Goal: Information Seeking & Learning: Learn about a topic

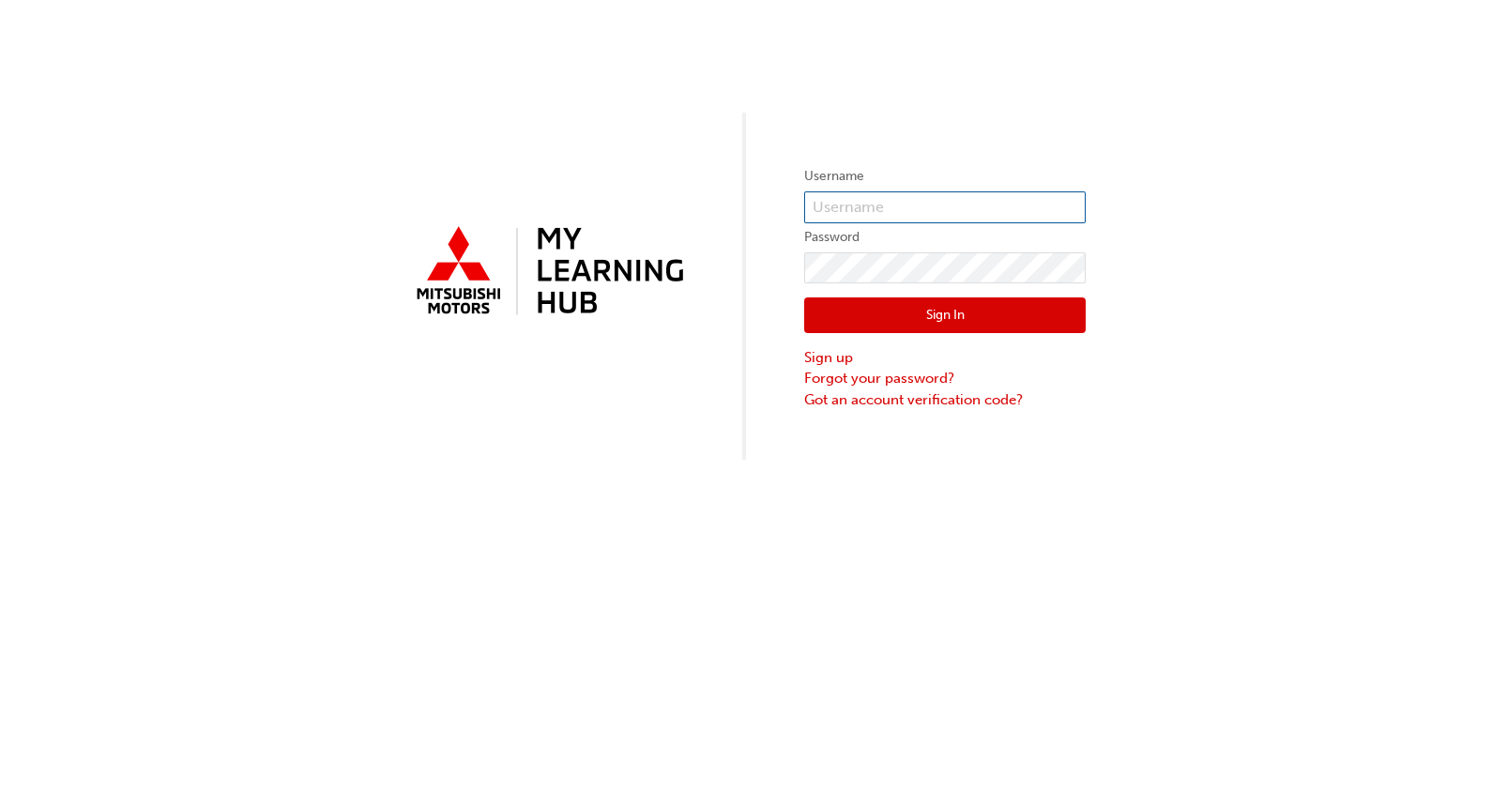
type input "lbonnici"
click at [899, 317] on button "Sign In" at bounding box center [944, 315] width 281 height 36
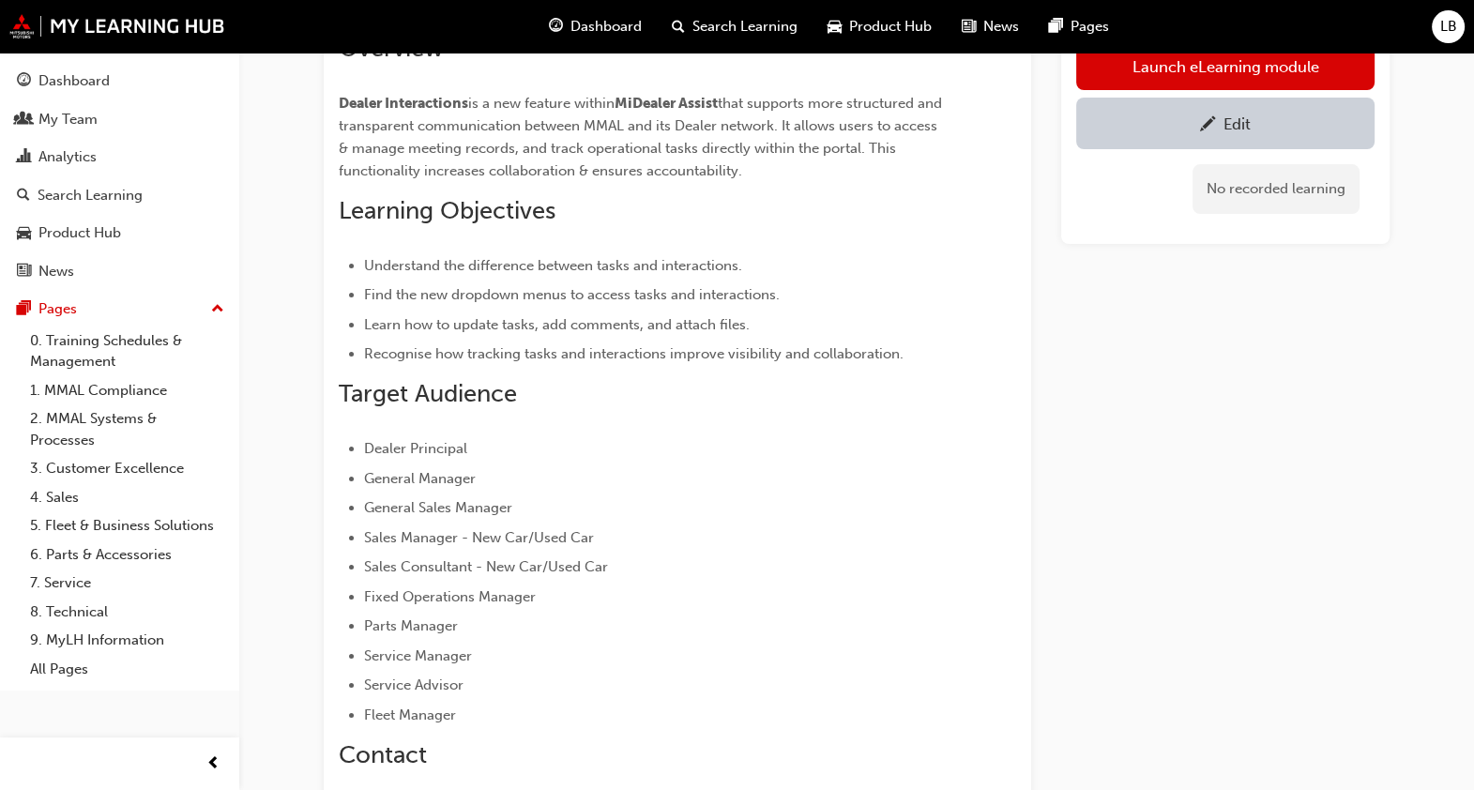
scroll to position [51, 0]
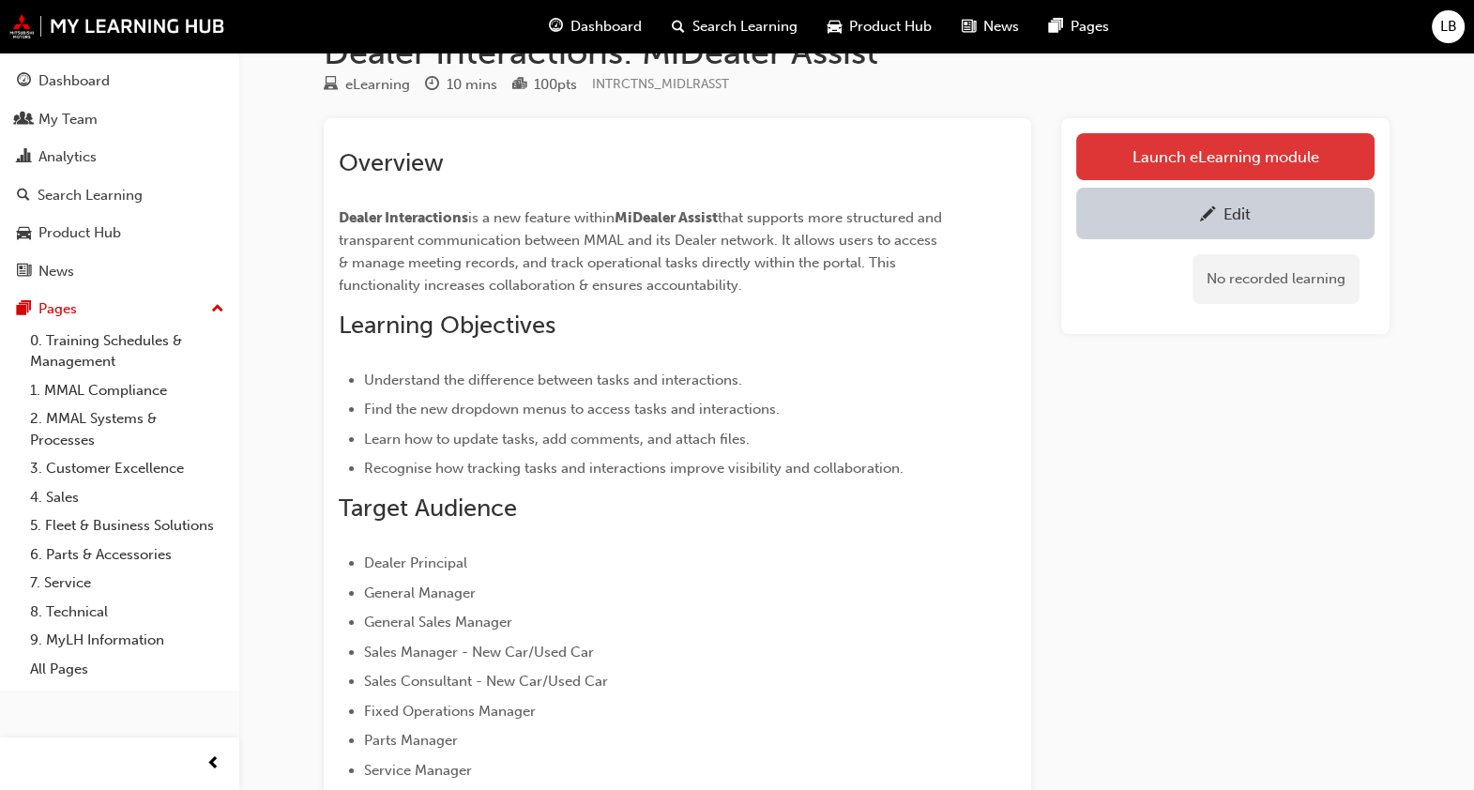
click at [1252, 145] on link "Launch eLearning module" at bounding box center [1225, 156] width 298 height 47
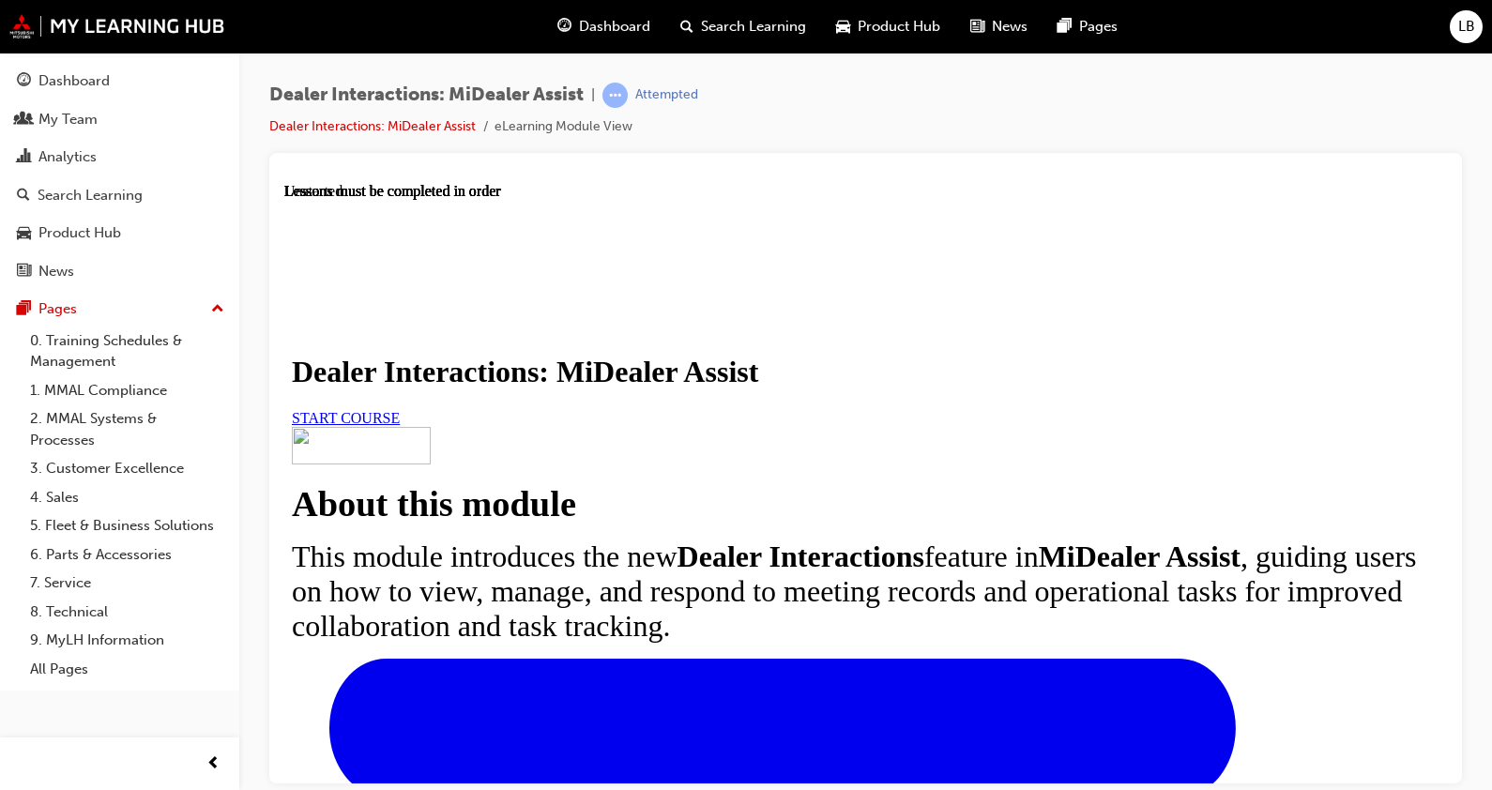
click at [400, 425] on link "START COURSE" at bounding box center [346, 417] width 108 height 16
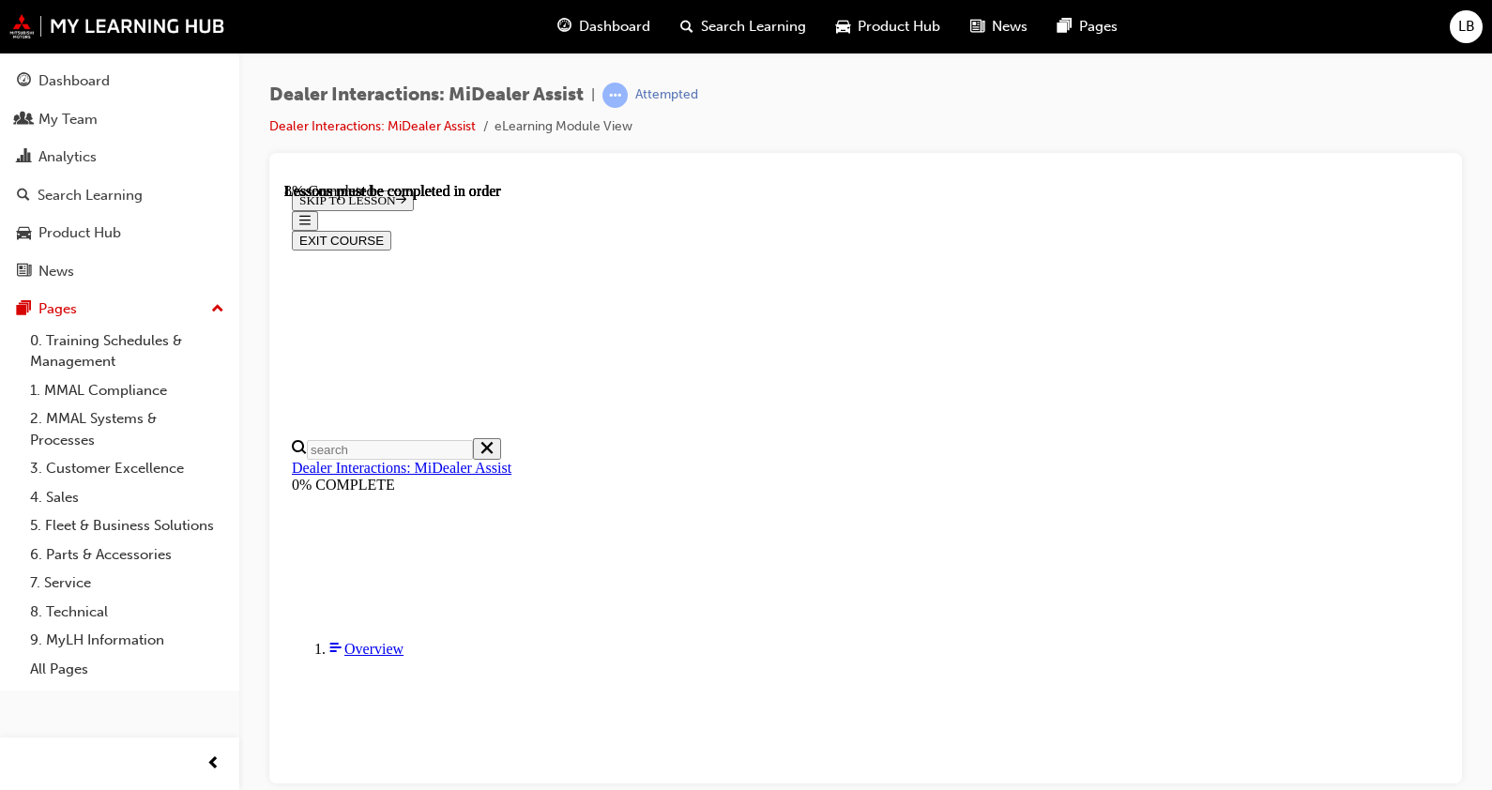
scroll to position [535, 0]
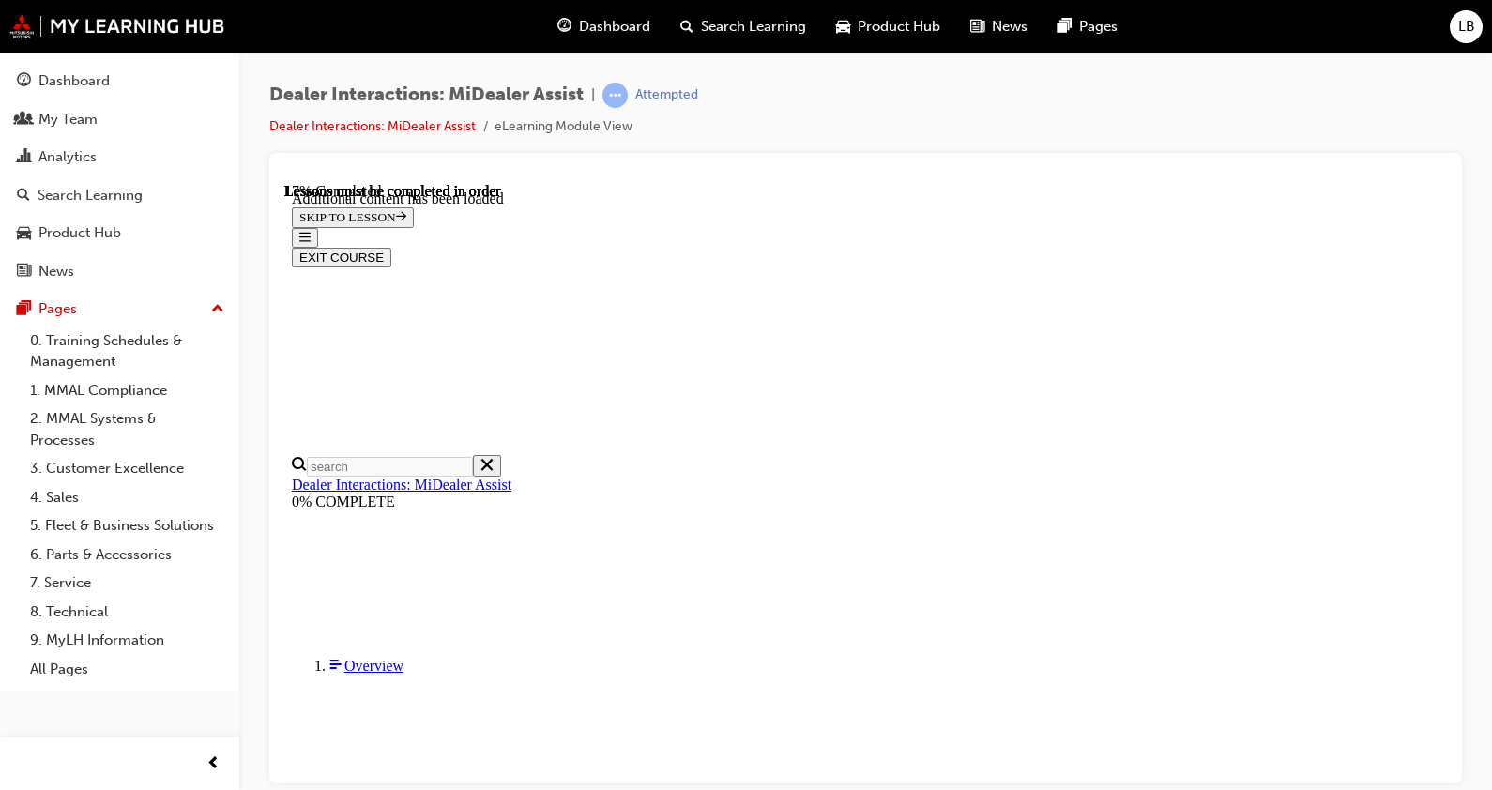
scroll to position [1038, 0]
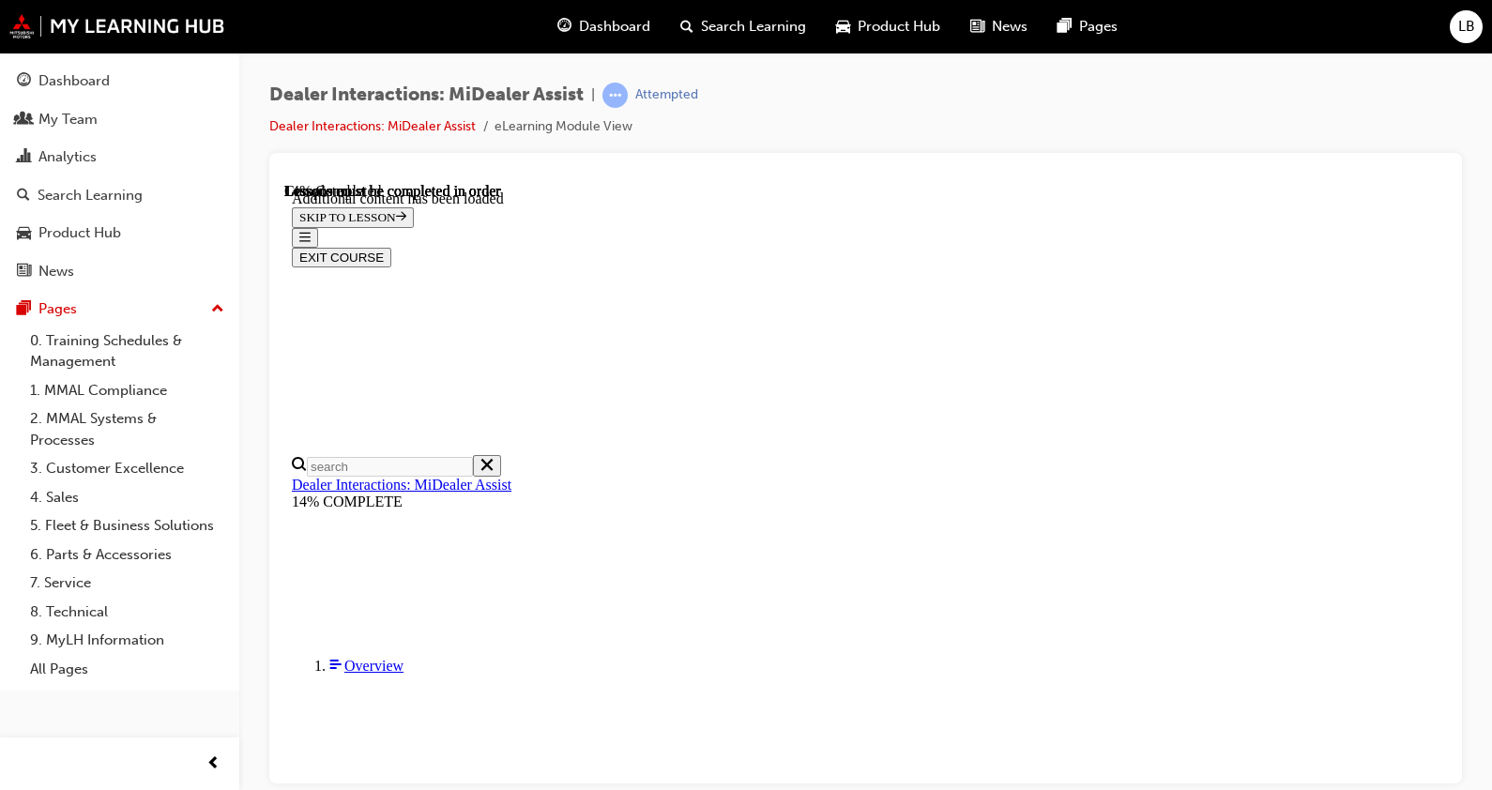
scroll to position [666, 0]
drag, startPoint x: 1010, startPoint y: 518, endPoint x: 1012, endPoint y: 537, distance: 18.9
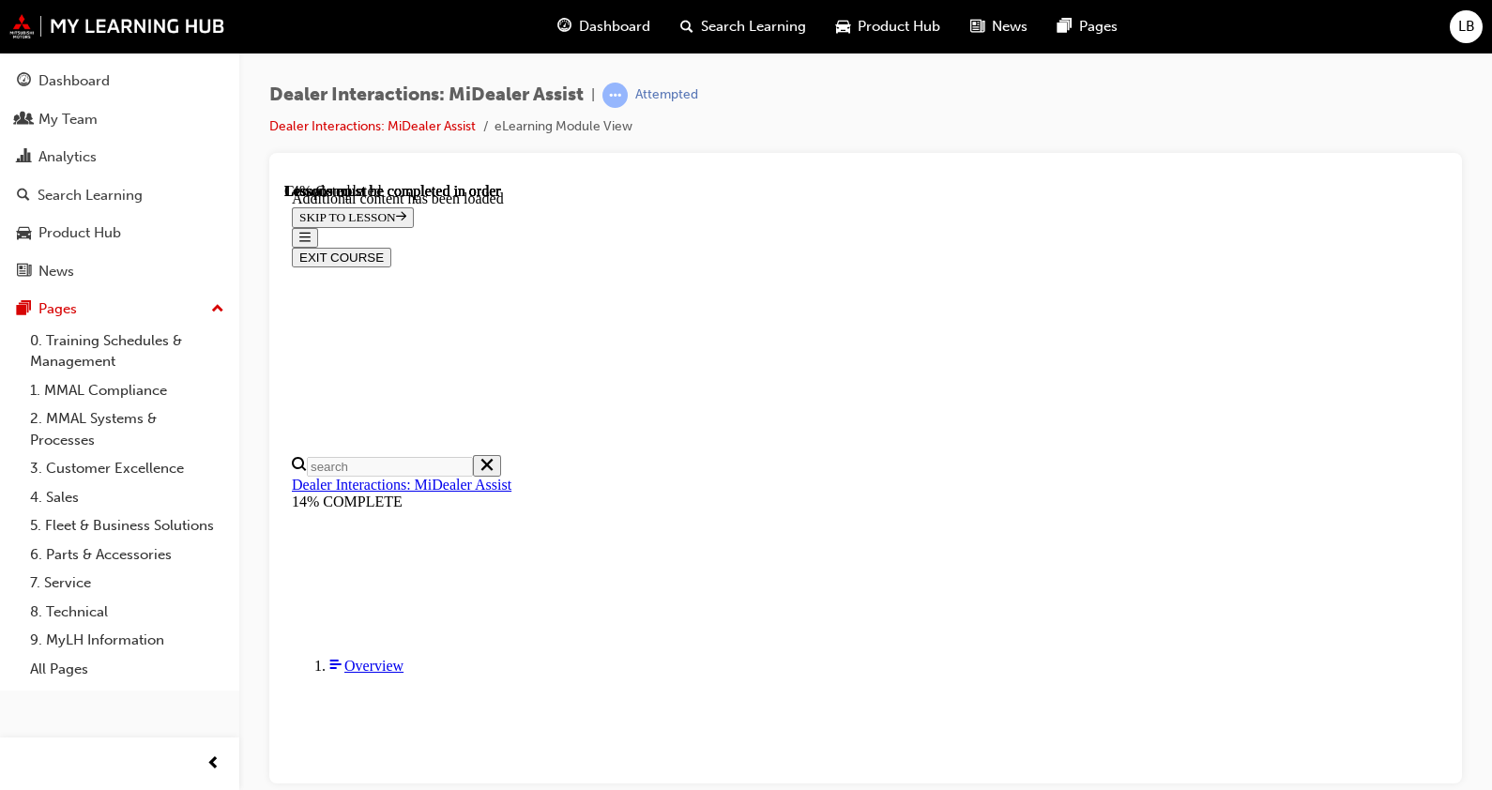
scroll to position [1135, 0]
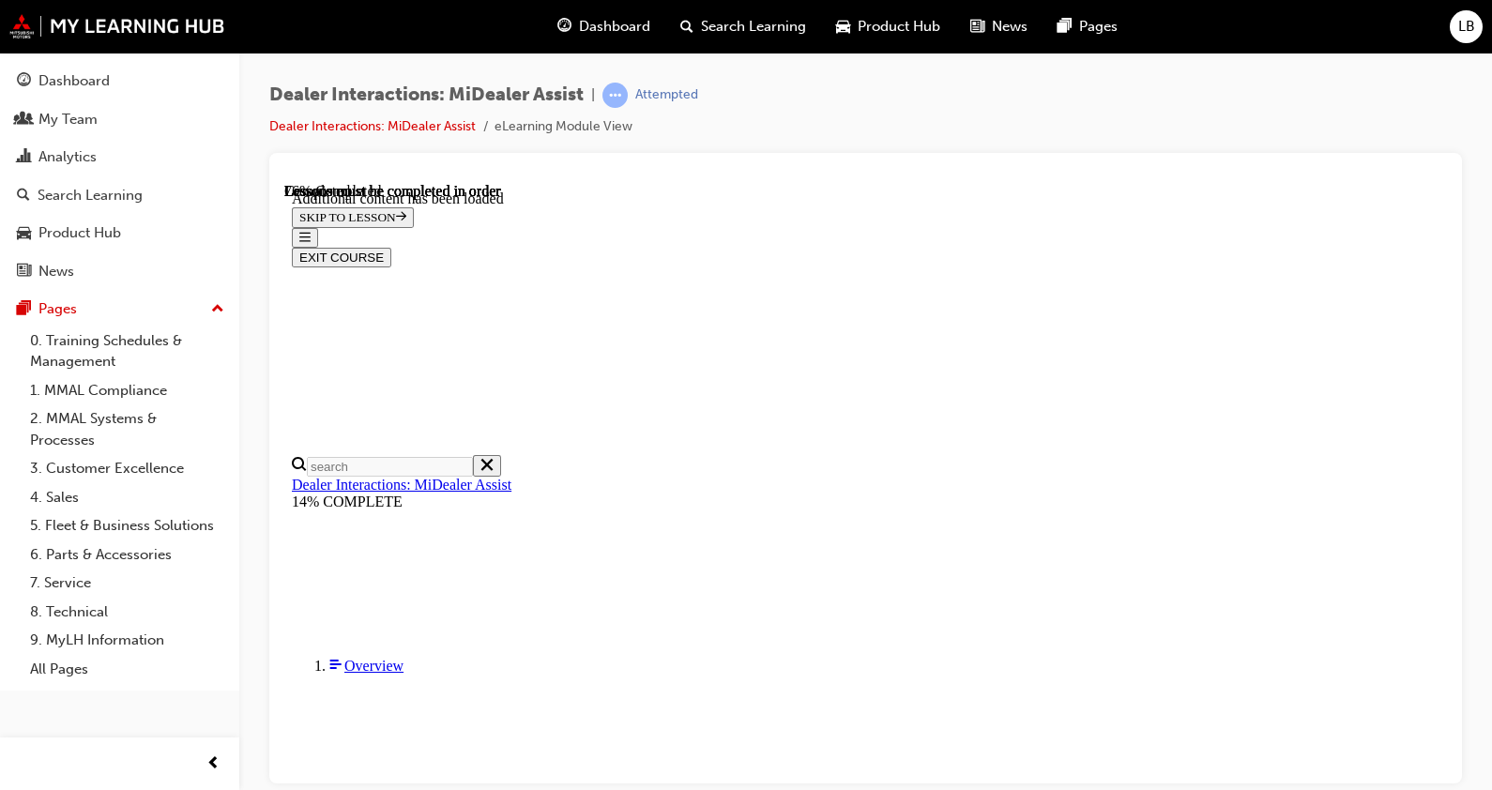
drag, startPoint x: 1418, startPoint y: 244, endPoint x: 1405, endPoint y: 266, distance: 24.8
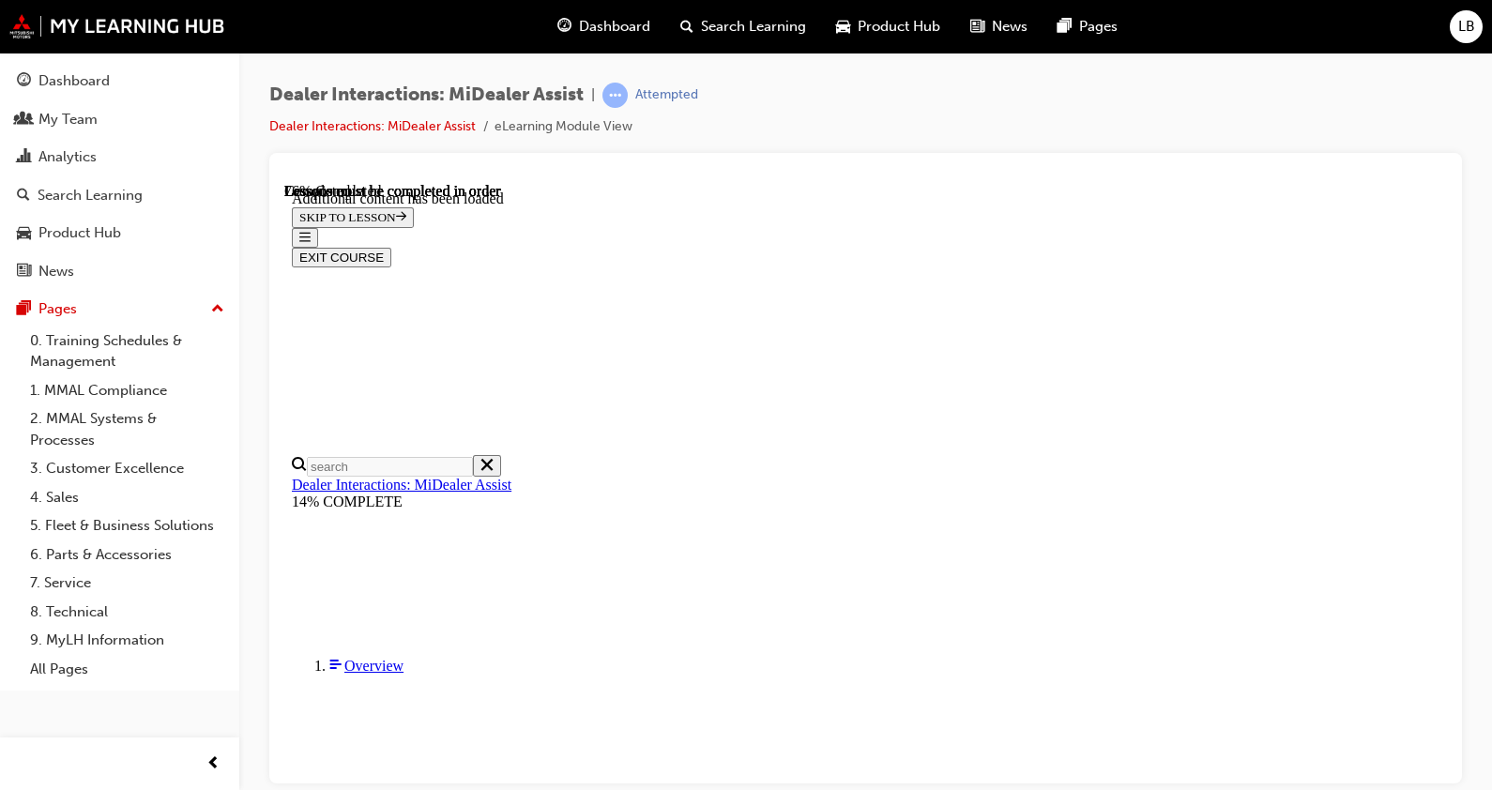
drag, startPoint x: 1004, startPoint y: 291, endPoint x: 1024, endPoint y: 372, distance: 83.3
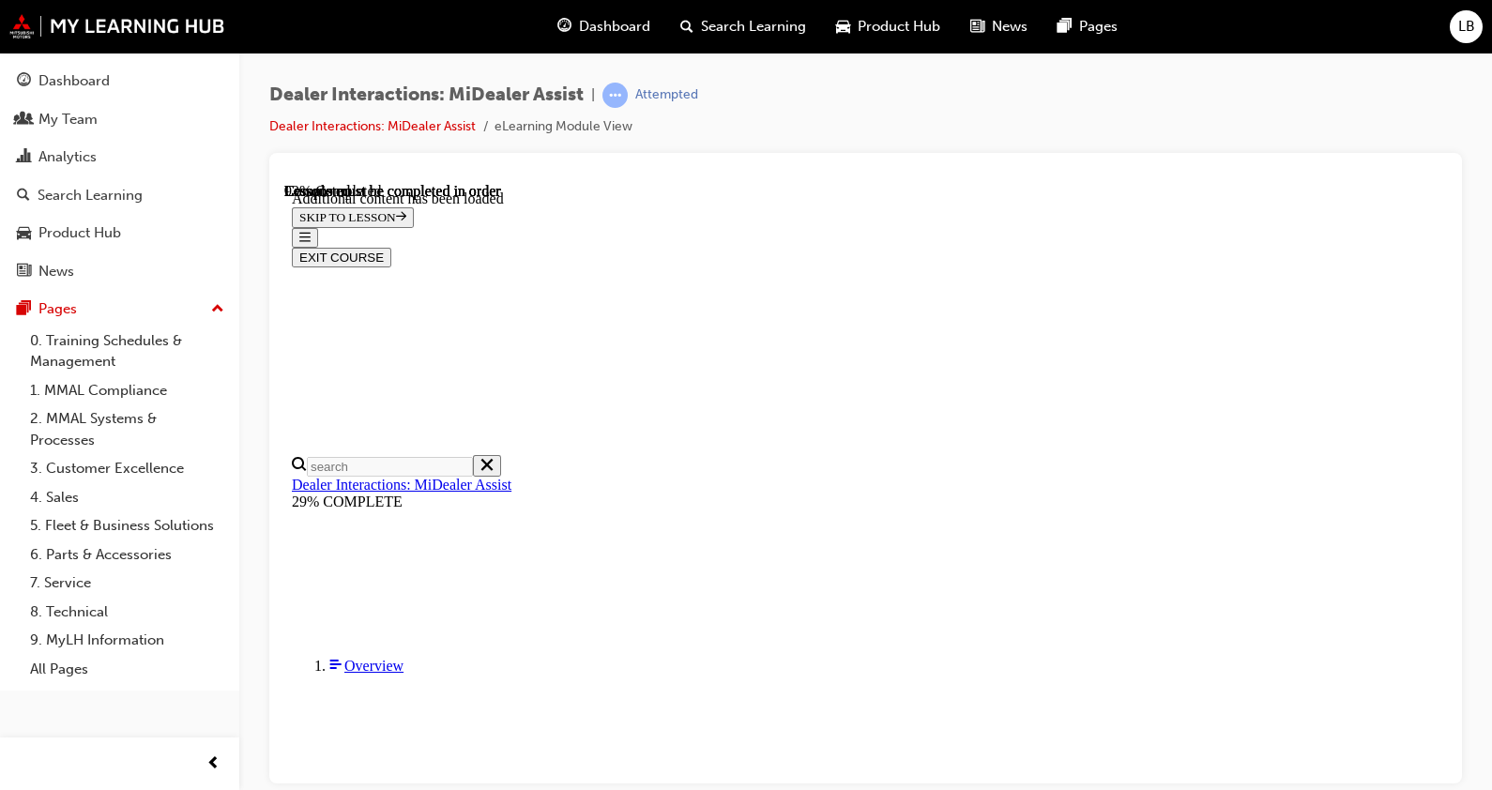
scroll to position [4029, 0]
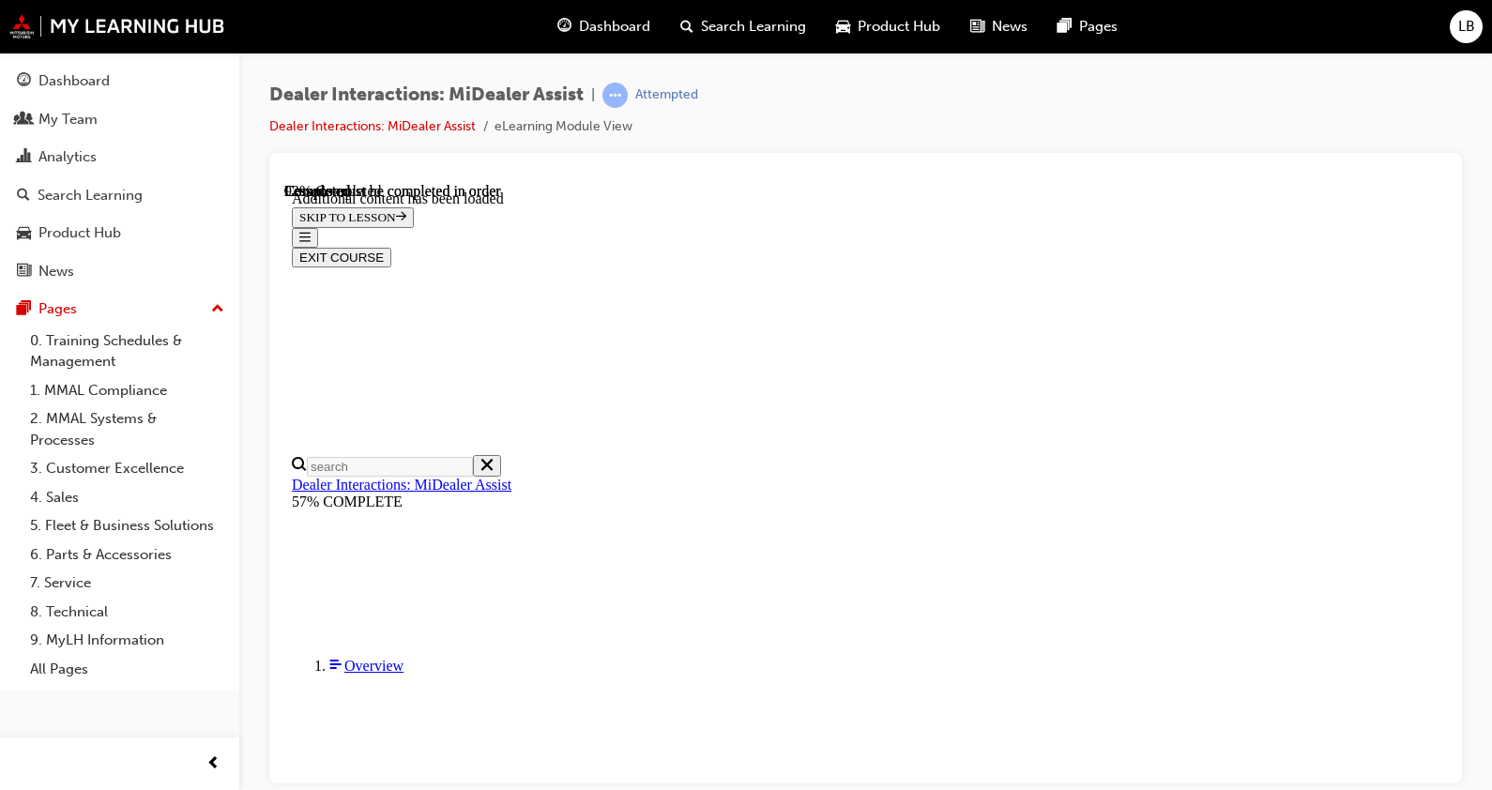
scroll to position [2857, 0]
